Goal: Information Seeking & Learning: Learn about a topic

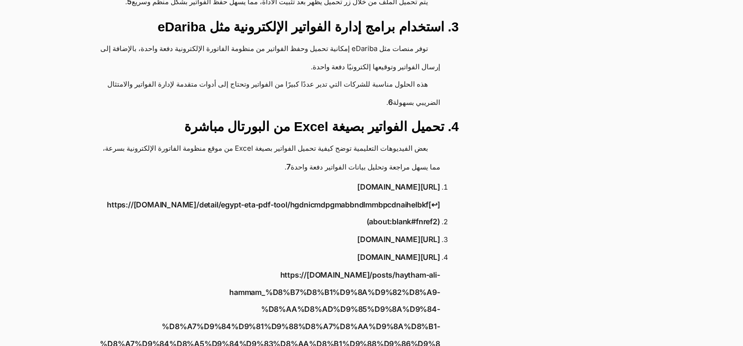
scroll to position [422, 0]
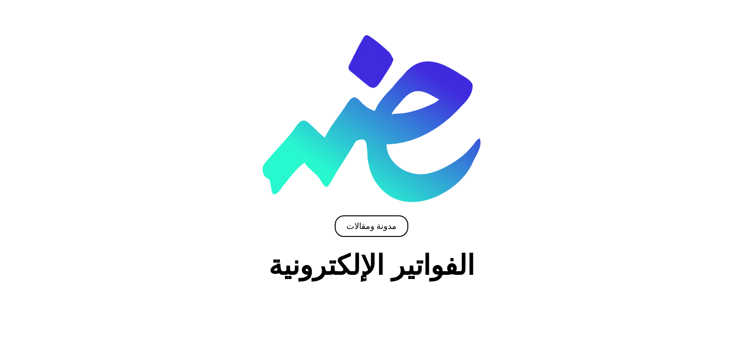
scroll to position [47, 0]
click at [383, 92] on img at bounding box center [371, 119] width 218 height 167
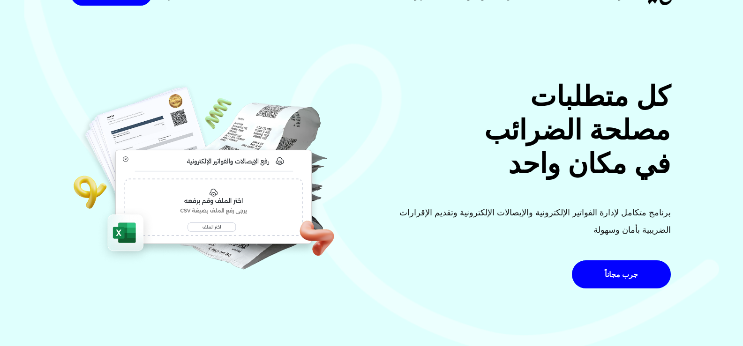
scroll to position [141, 0]
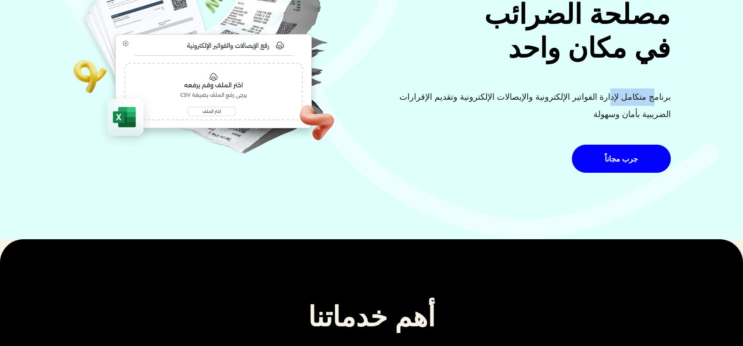
drag, startPoint x: 635, startPoint y: 96, endPoint x: 613, endPoint y: 98, distance: 22.6
click at [613, 98] on p "برنامج متكامل لإدارة الفواتير الإلكترونية والإيصالات الإلكترونية وتقديم الإقرار…" at bounding box center [523, 106] width 293 height 35
drag, startPoint x: 568, startPoint y: 101, endPoint x: 509, endPoint y: 102, distance: 59.5
click at [526, 101] on p "برنامج متكامل لإدارة الفواتير الإلكترونية والإيصالات الإلكترونية وتقديم الإقرار…" at bounding box center [523, 106] width 293 height 35
drag, startPoint x: 459, startPoint y: 95, endPoint x: 392, endPoint y: 101, distance: 67.3
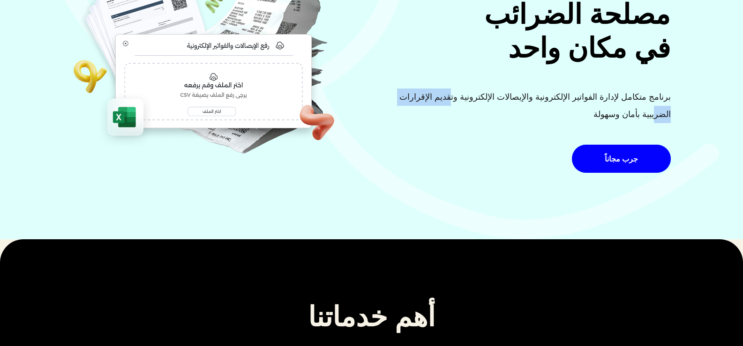
click at [392, 101] on p "برنامج متكامل لإدارة الفواتير الإلكترونية والإيصالات الإلكترونية وتقديم الإقرار…" at bounding box center [523, 106] width 293 height 35
click at [507, 141] on div "كل متطلبات مصلحة الضرائب في مكان واحد برنامج متكامل لإدارة الفواتير الإلكترونية…" at bounding box center [524, 71] width 305 height 215
